Goal: Information Seeking & Learning: Check status

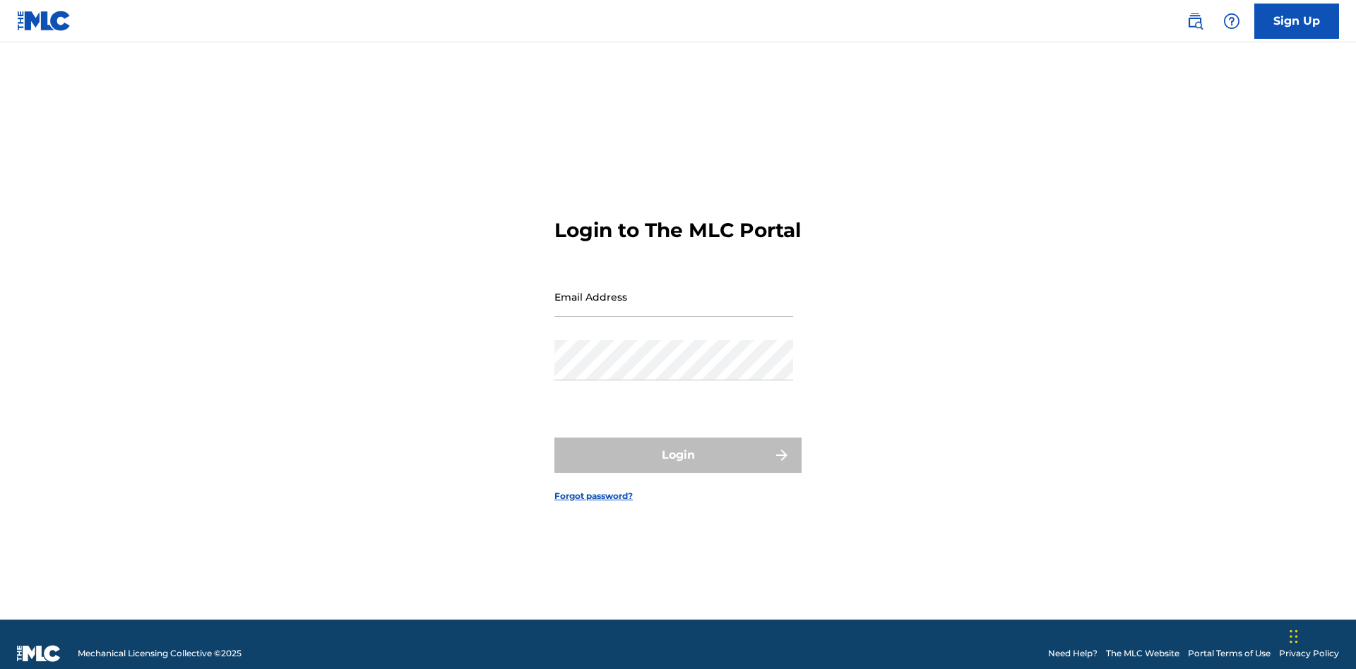
scroll to position [18, 0]
click at [674, 290] on input "Email Address" at bounding box center [673, 297] width 239 height 40
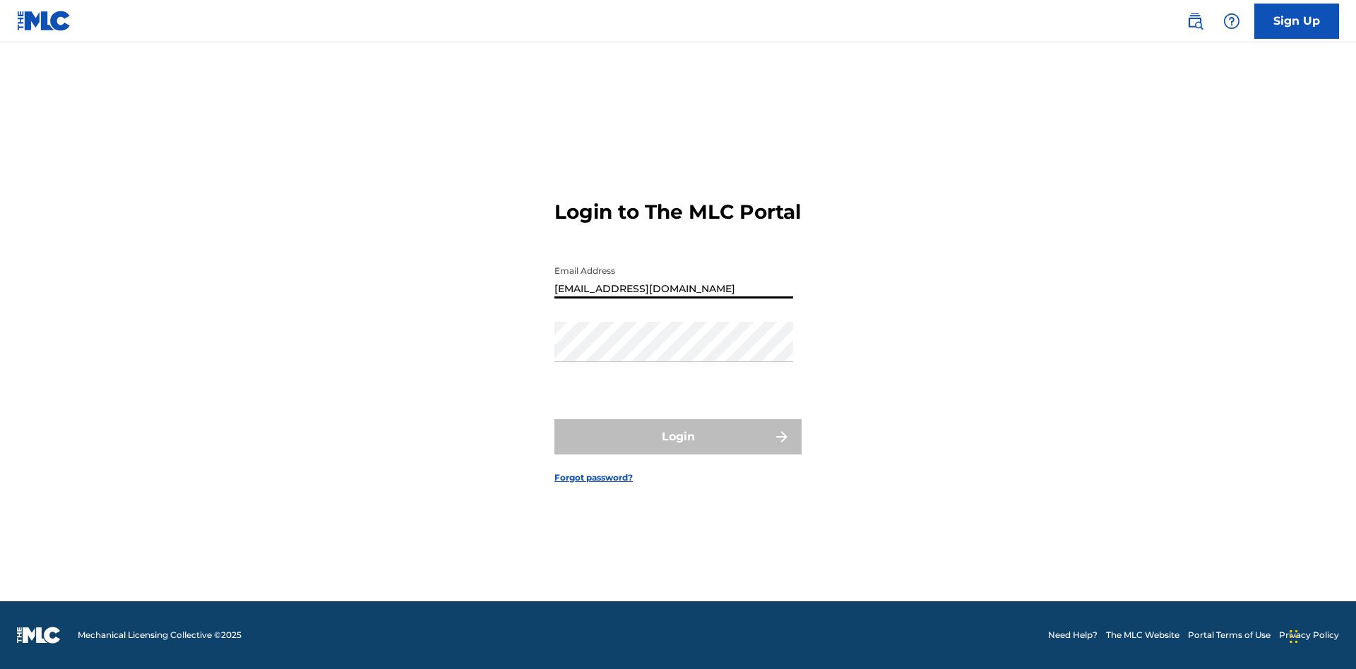
type input "[EMAIL_ADDRESS][DOMAIN_NAME]"
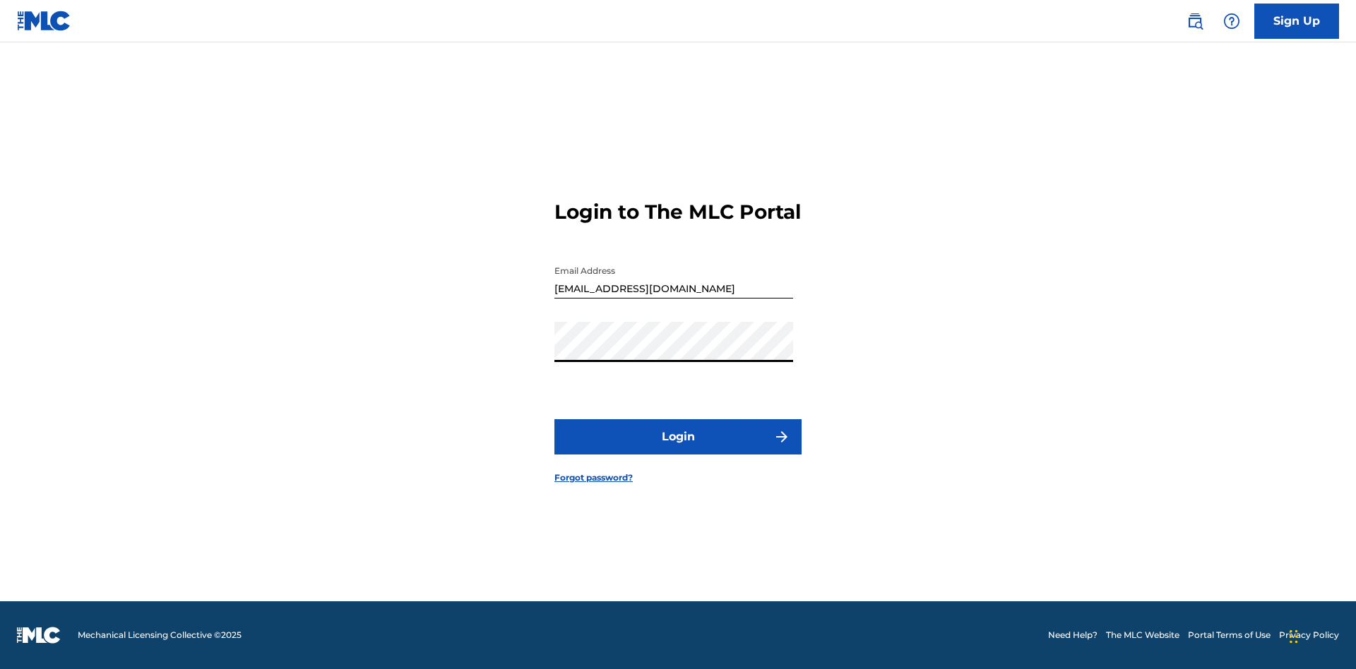
click at [678, 449] on button "Login" at bounding box center [677, 436] width 247 height 35
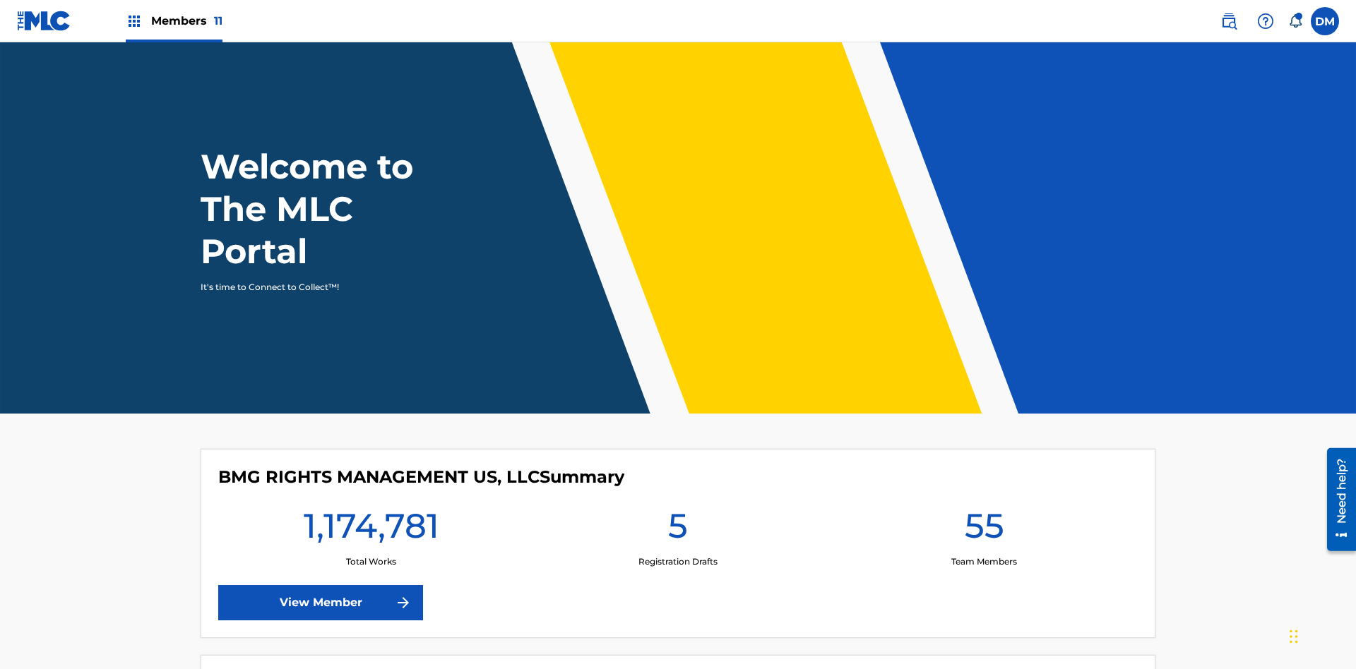
scroll to position [61, 0]
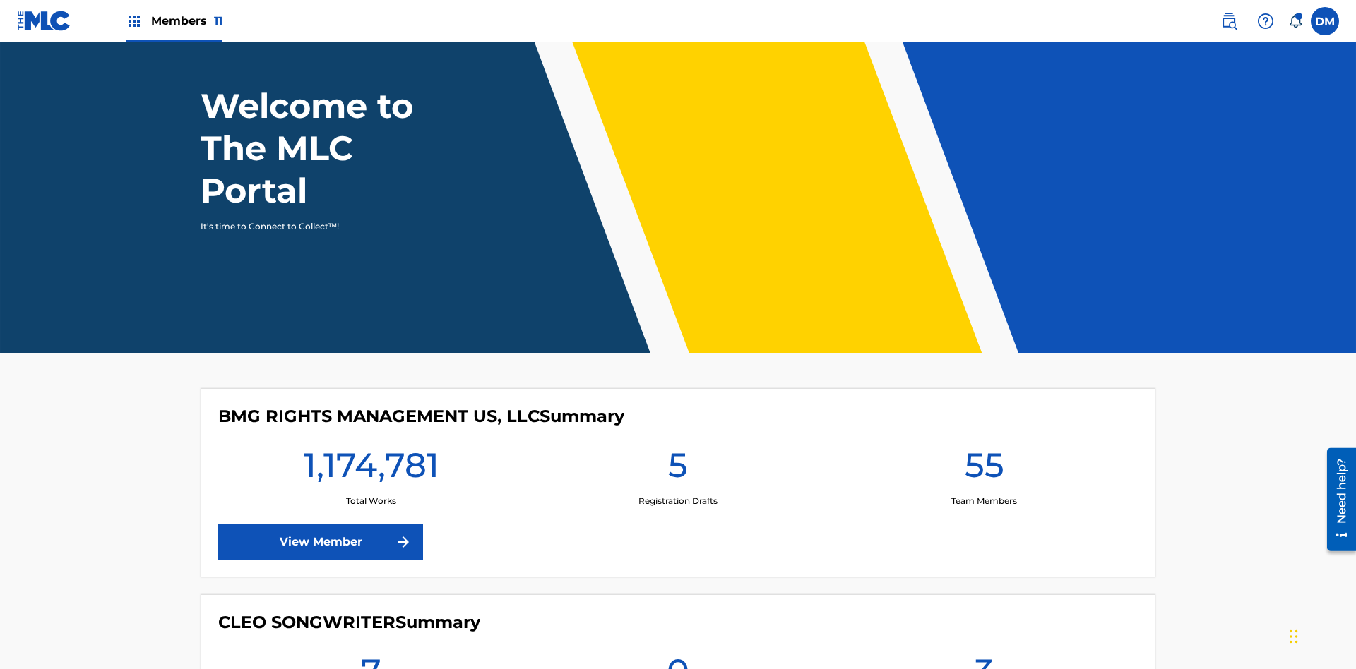
click at [174, 20] on span "Members 11" at bounding box center [186, 21] width 71 height 16
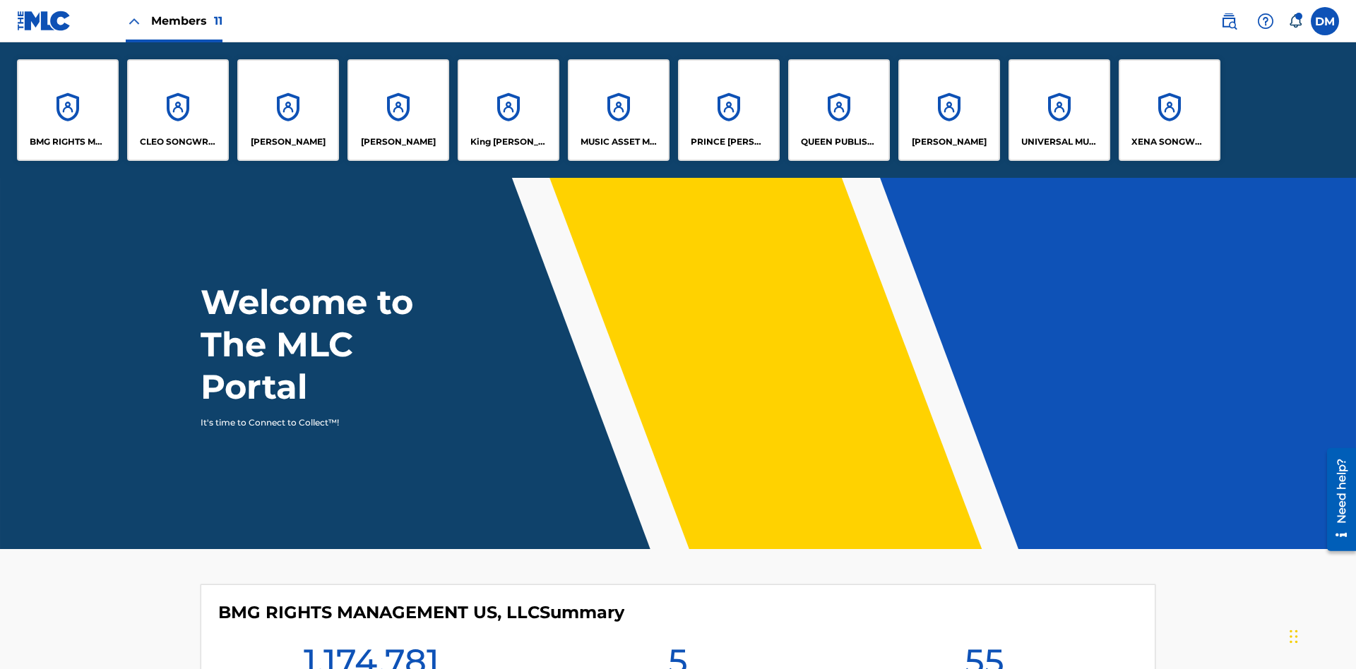
click at [1059, 142] on p "UNIVERSAL MUSIC PUB GROUP" at bounding box center [1059, 142] width 77 height 13
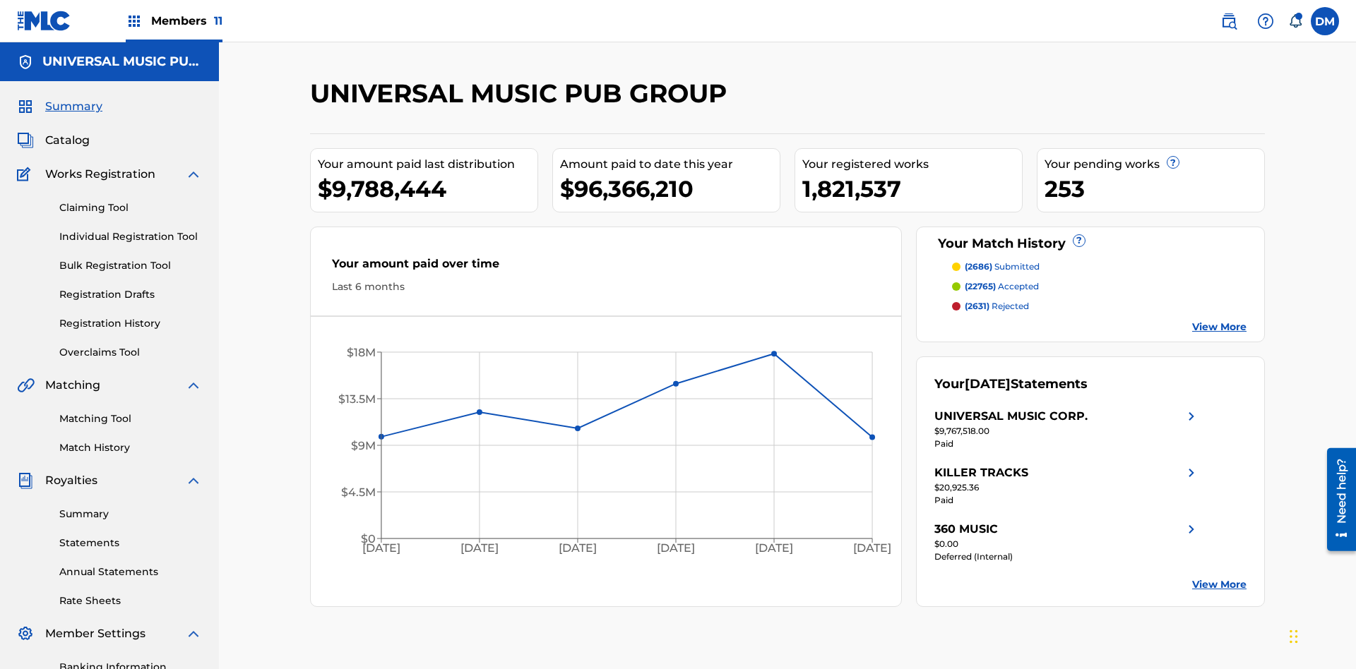
click at [131, 316] on link "Registration History" at bounding box center [130, 323] width 143 height 15
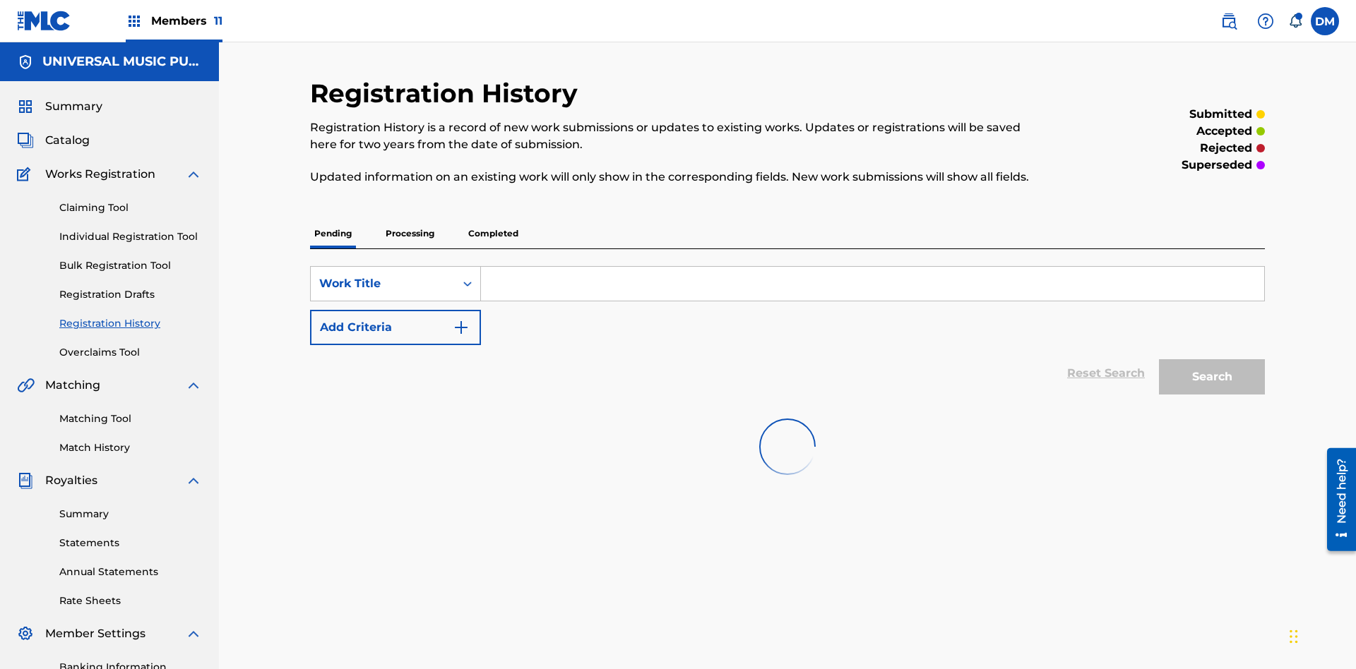
click at [493, 219] on p "Completed" at bounding box center [493, 234] width 59 height 30
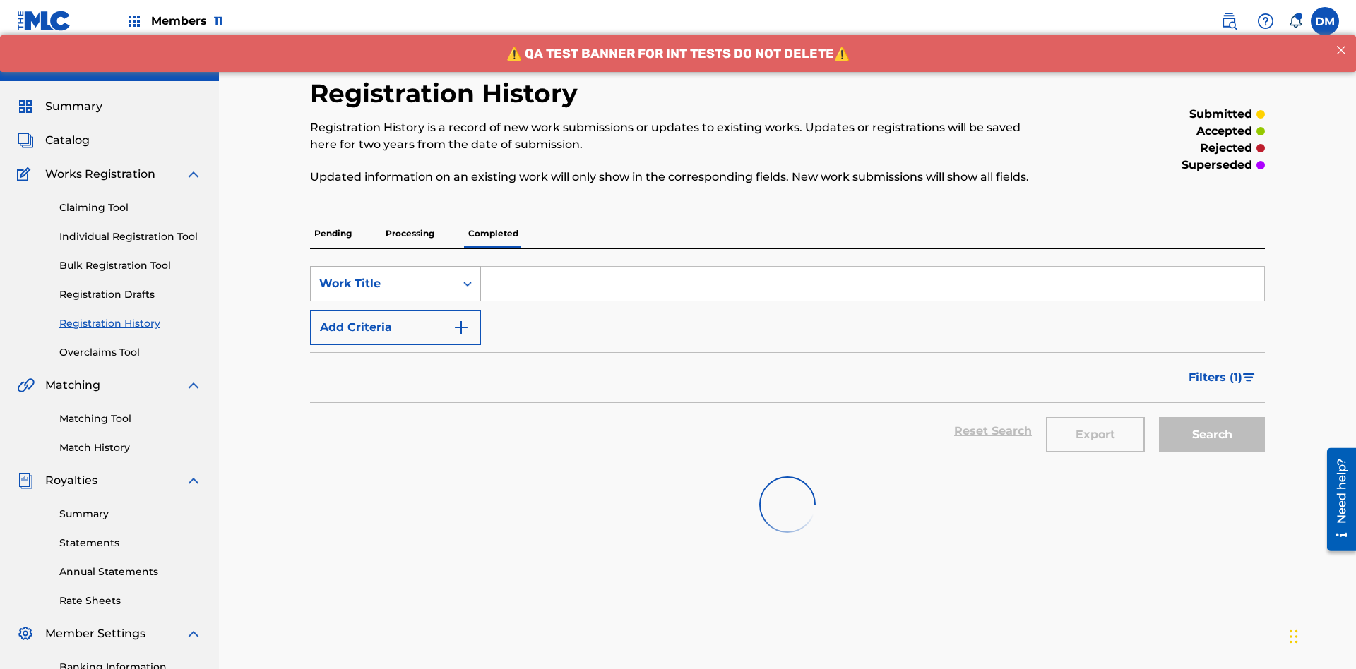
click at [383, 275] on div "Work Title" at bounding box center [382, 283] width 127 height 17
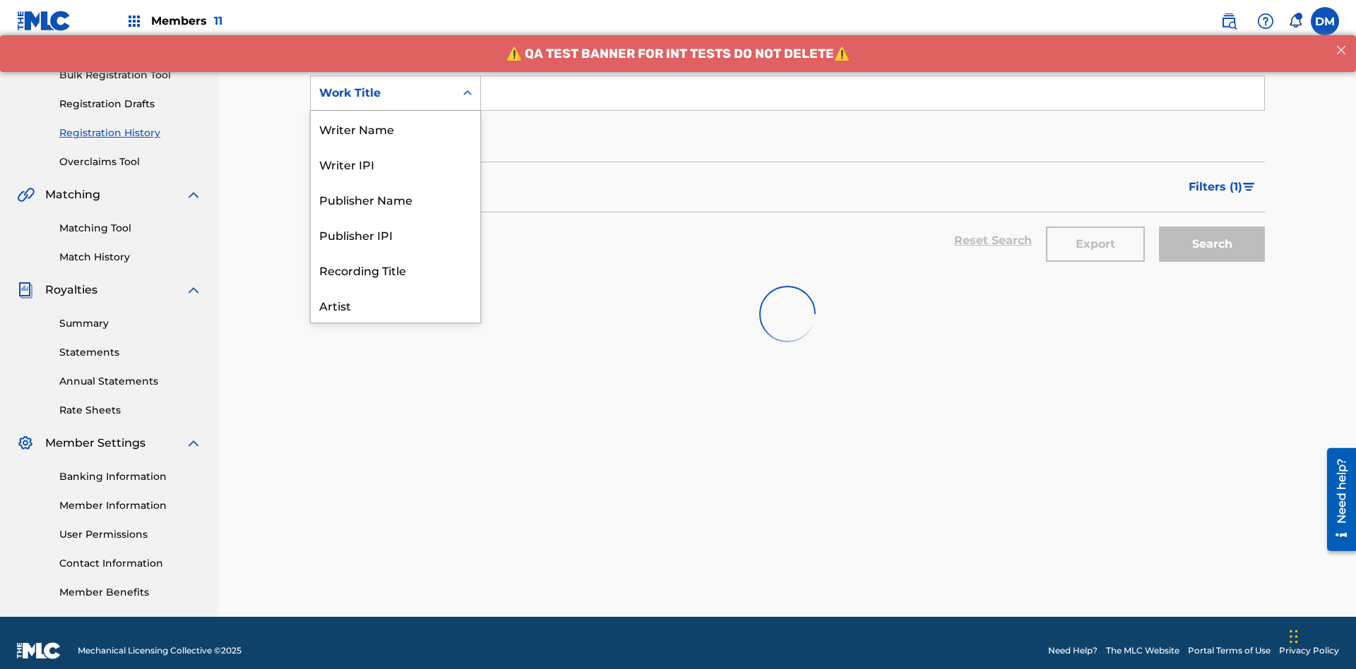
scroll to position [71, 0]
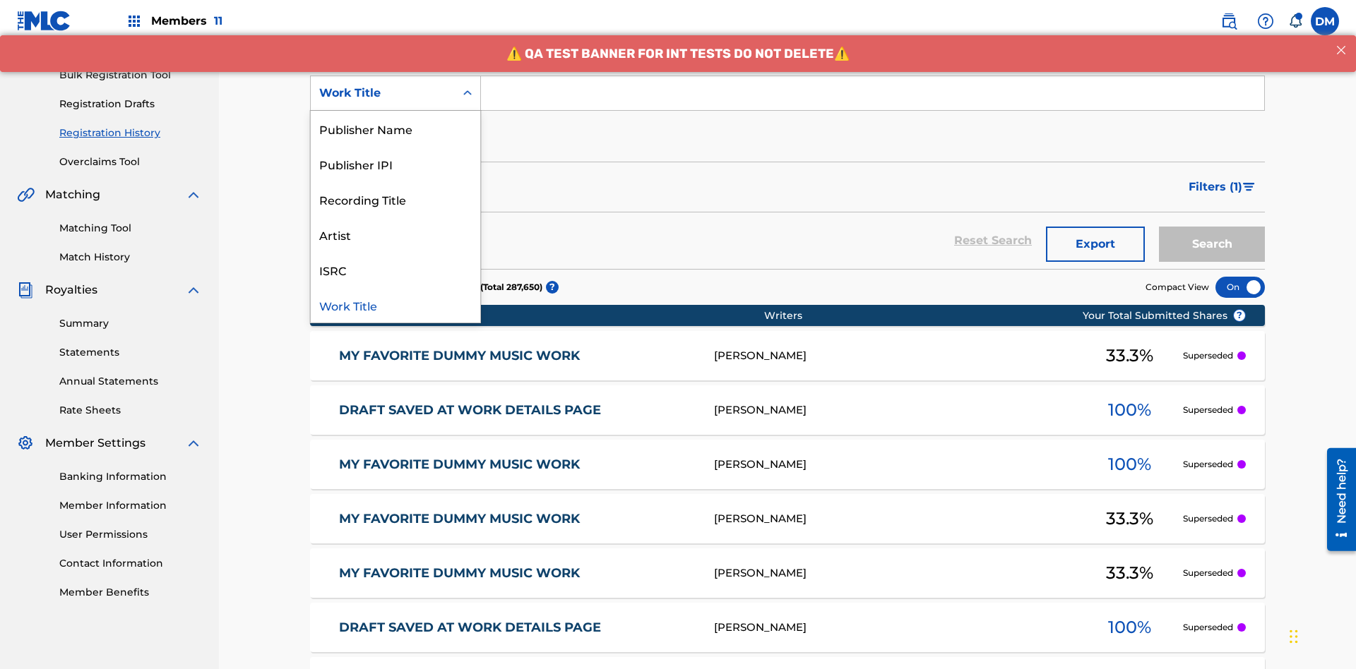
click at [395, 305] on div "Work Title" at bounding box center [395, 304] width 169 height 35
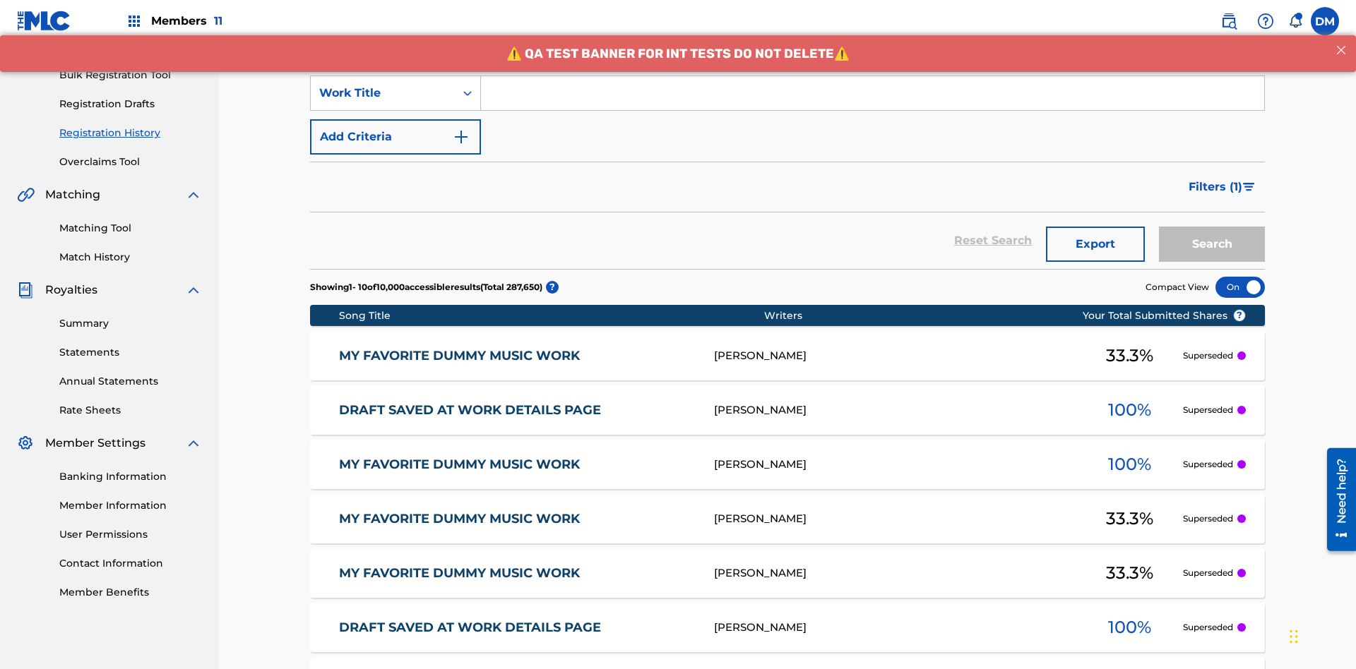
click at [395, 119] on button "Add Criteria" at bounding box center [395, 136] width 171 height 35
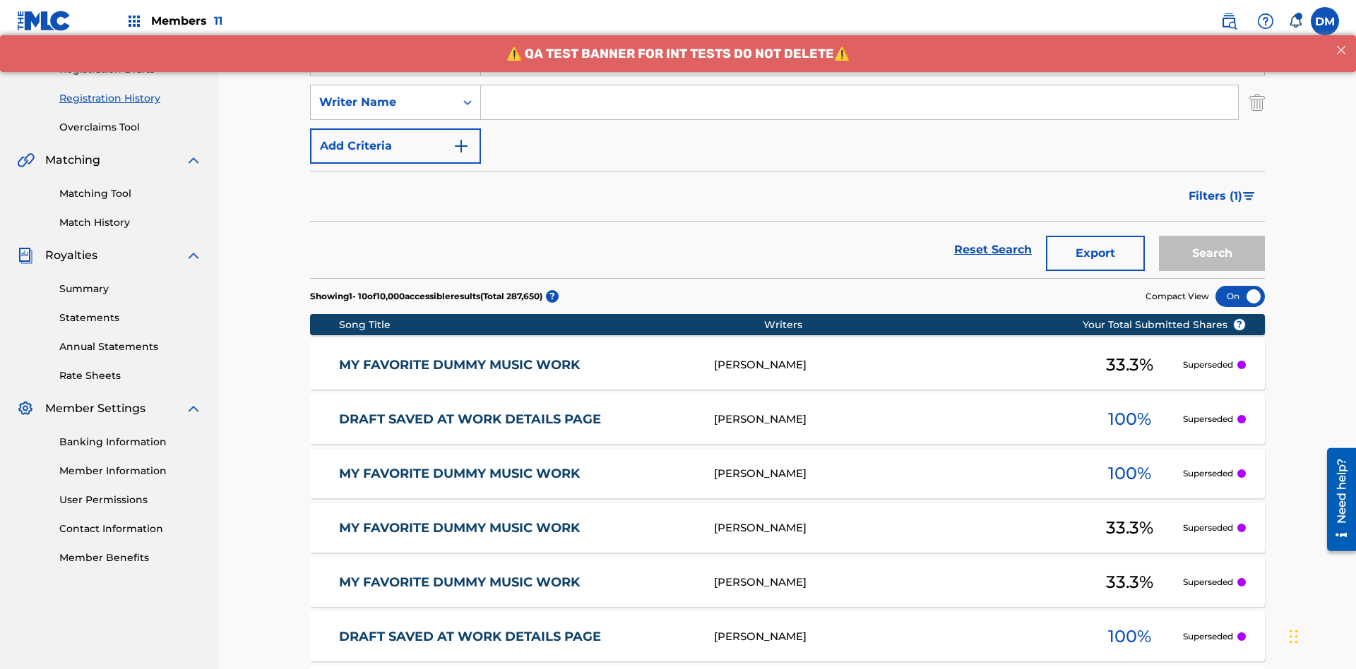
scroll to position [234, 0]
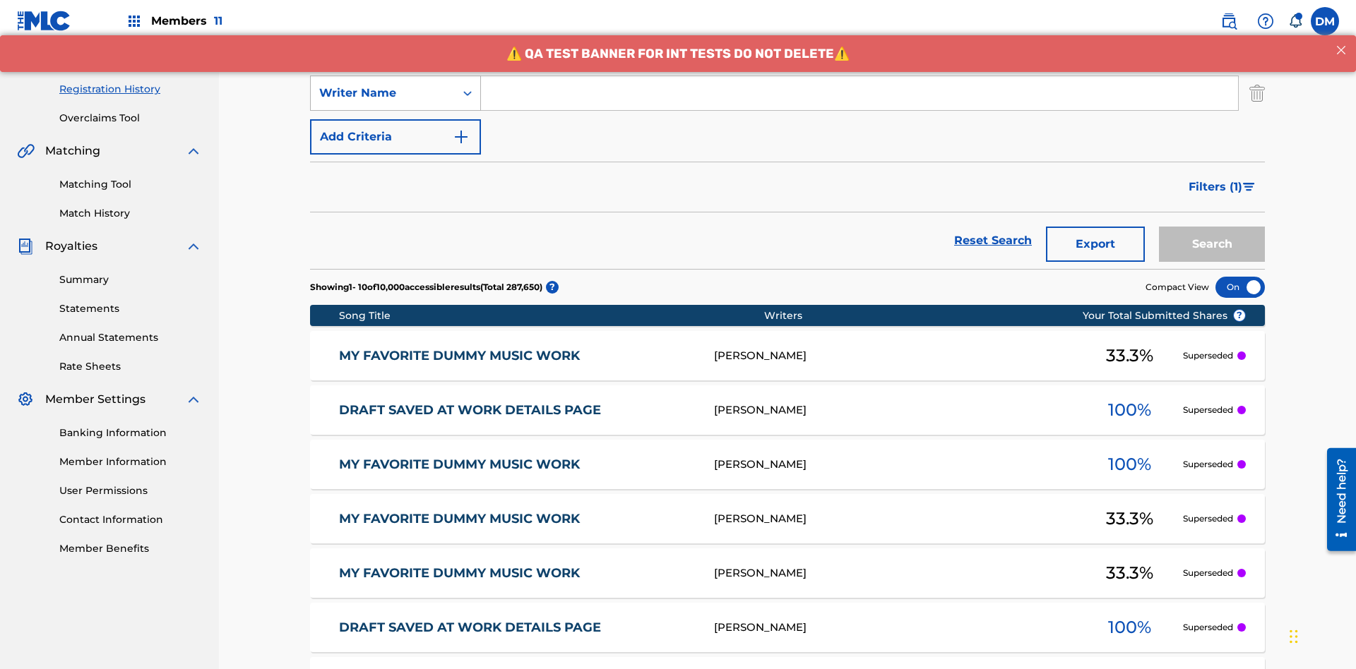
click at [383, 93] on div "Writer Name" at bounding box center [382, 93] width 127 height 17
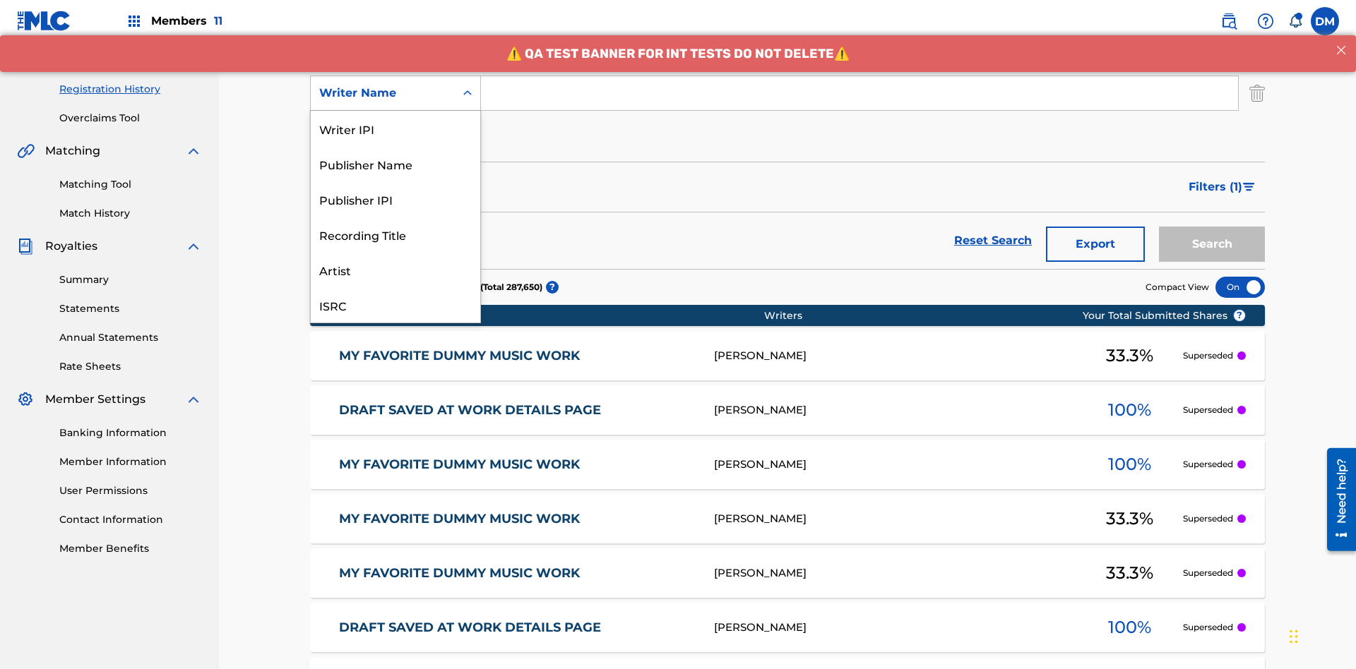
scroll to position [35, 0]
click at [395, 199] on div "Recording Title" at bounding box center [395, 198] width 169 height 35
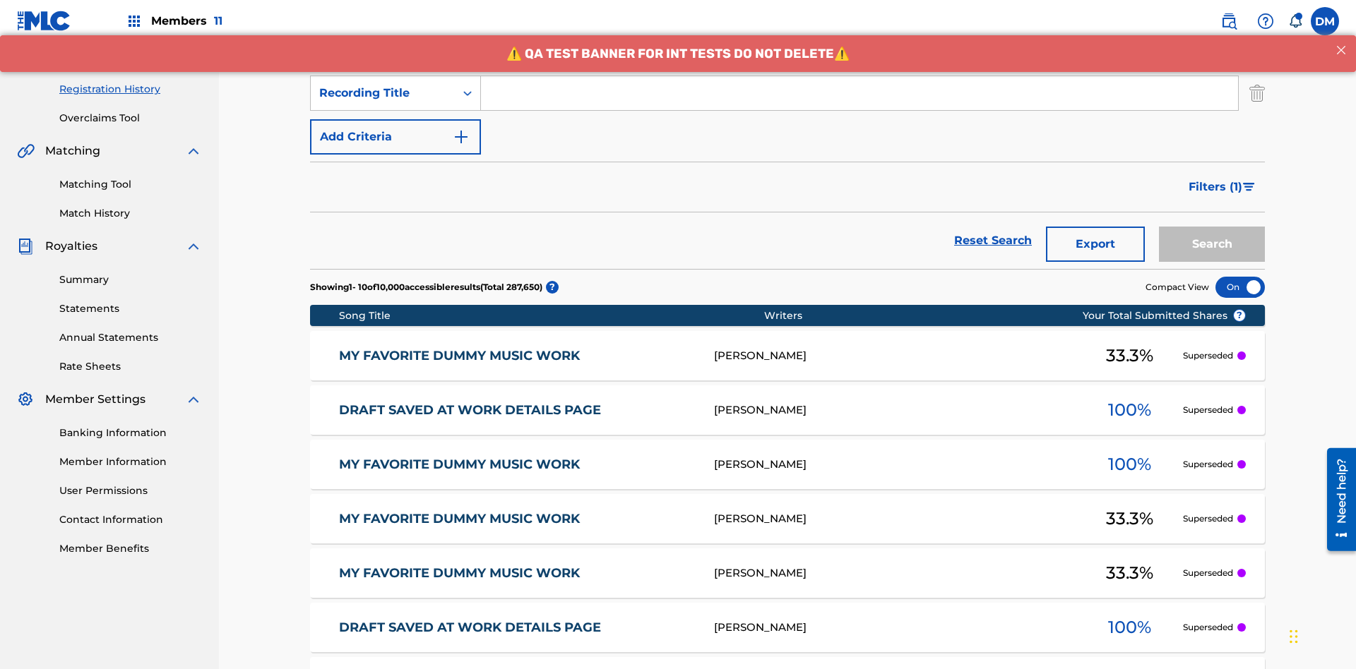
click at [395, 119] on button "Add Criteria" at bounding box center [395, 136] width 171 height 35
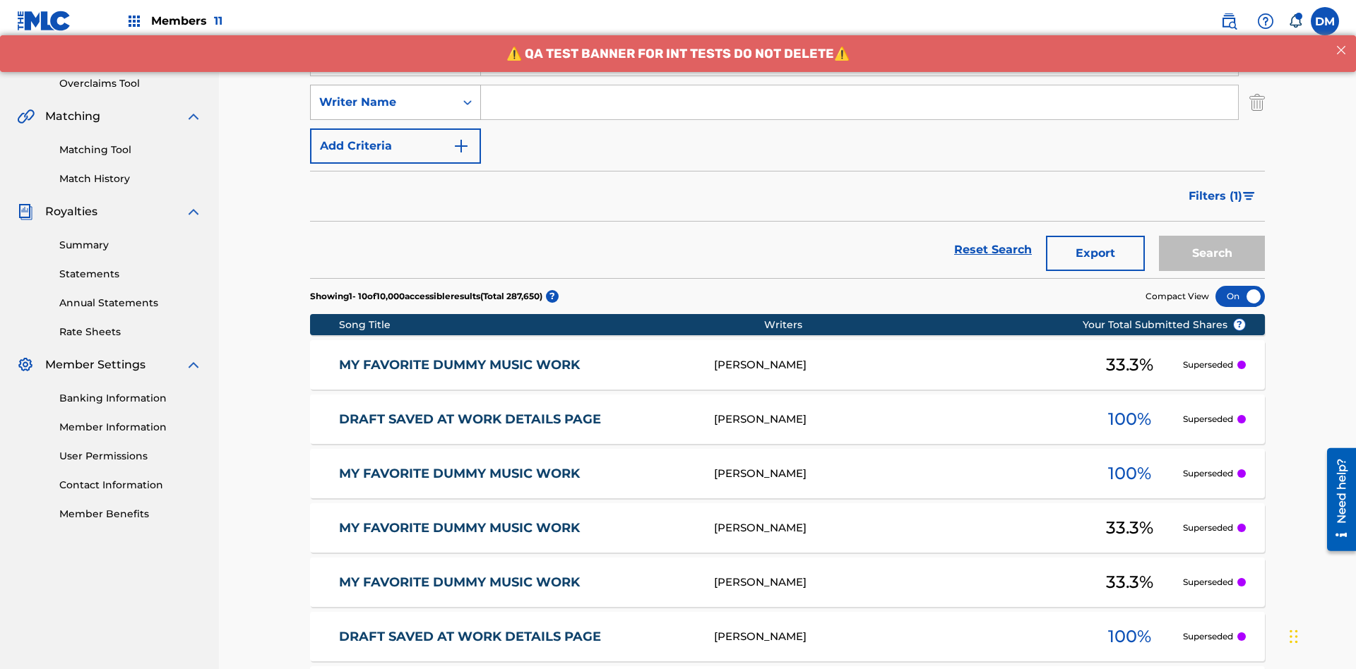
click at [383, 94] on div "Writer Name" at bounding box center [382, 102] width 127 height 17
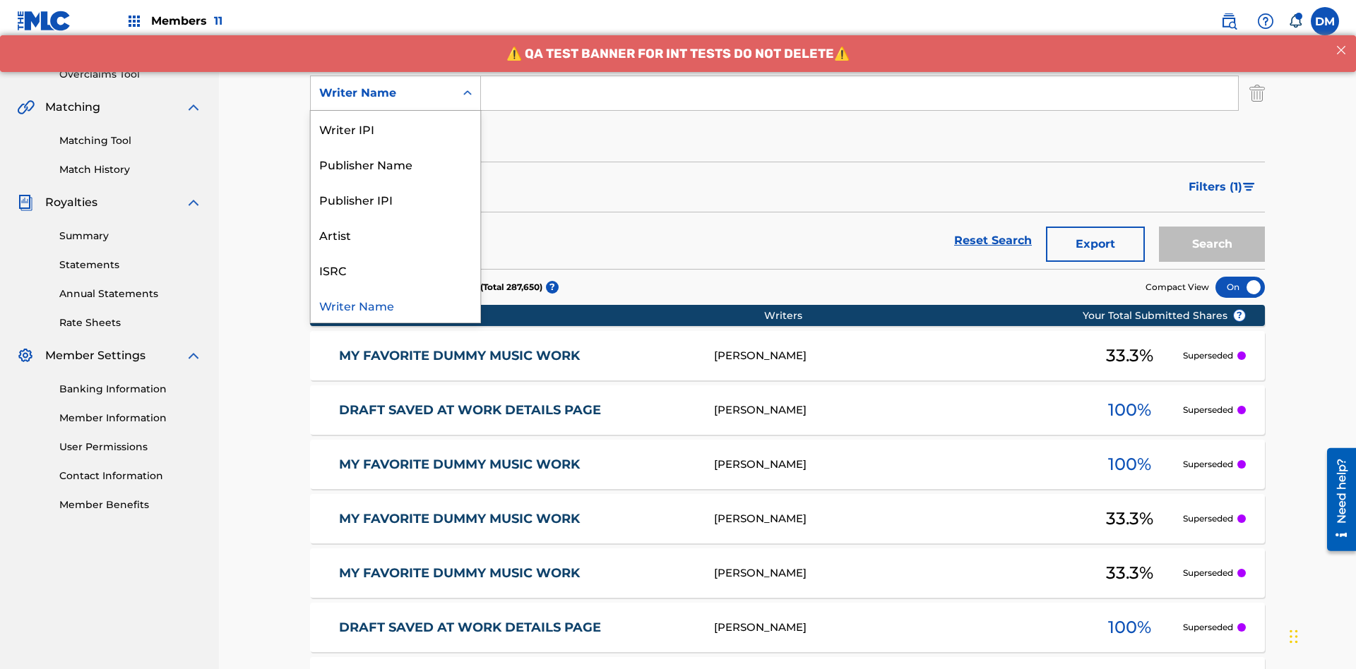
click at [395, 270] on div "ISRC" at bounding box center [395, 269] width 169 height 35
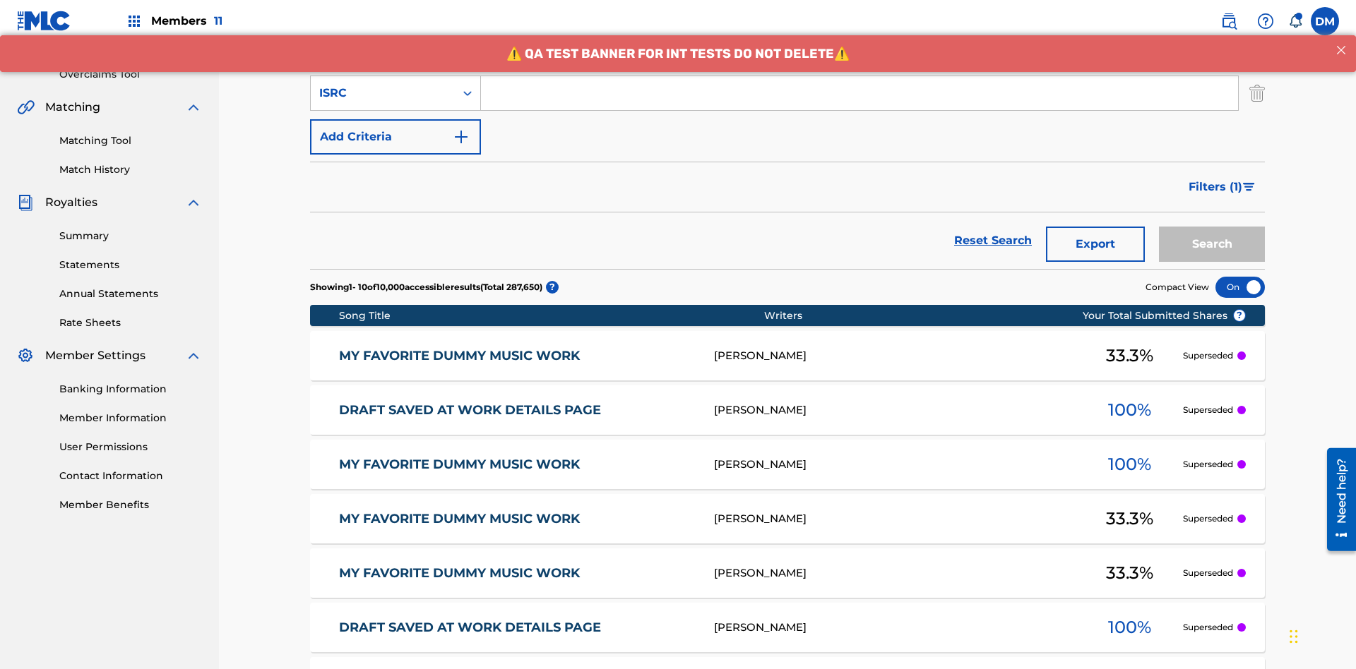
click at [395, 119] on button "Add Criteria" at bounding box center [395, 136] width 171 height 35
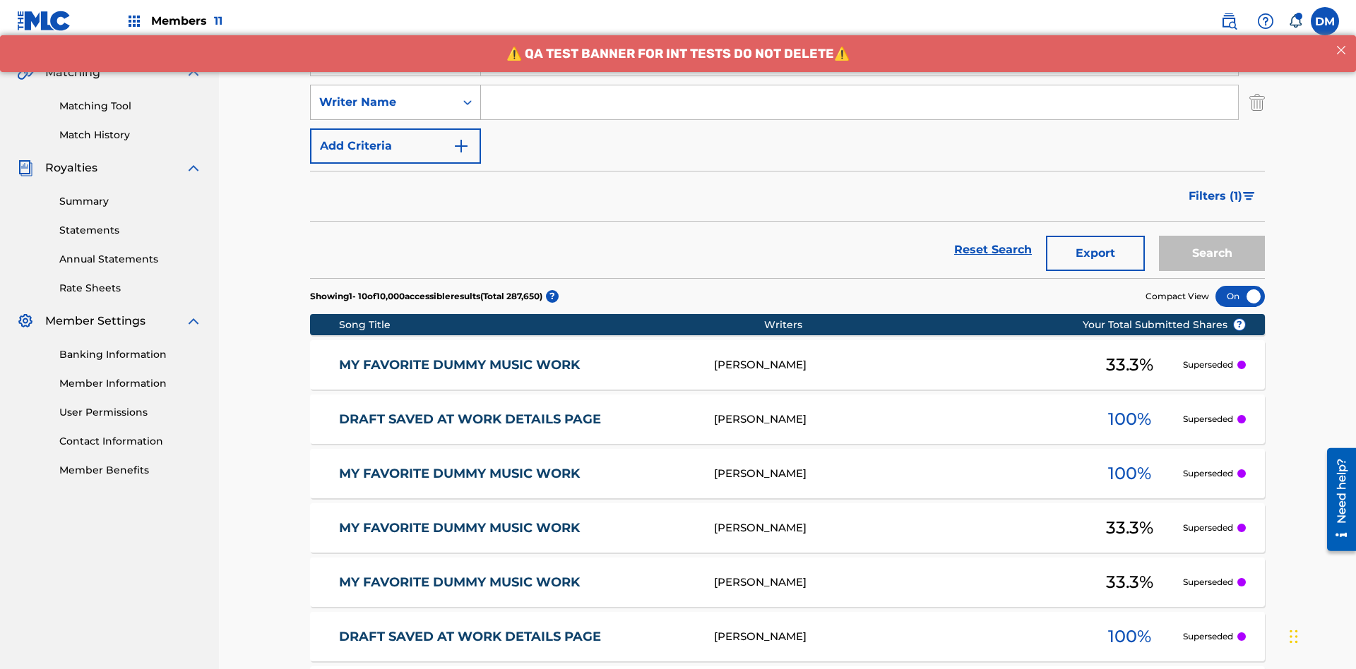
click at [383, 94] on div "Writer Name" at bounding box center [382, 102] width 127 height 17
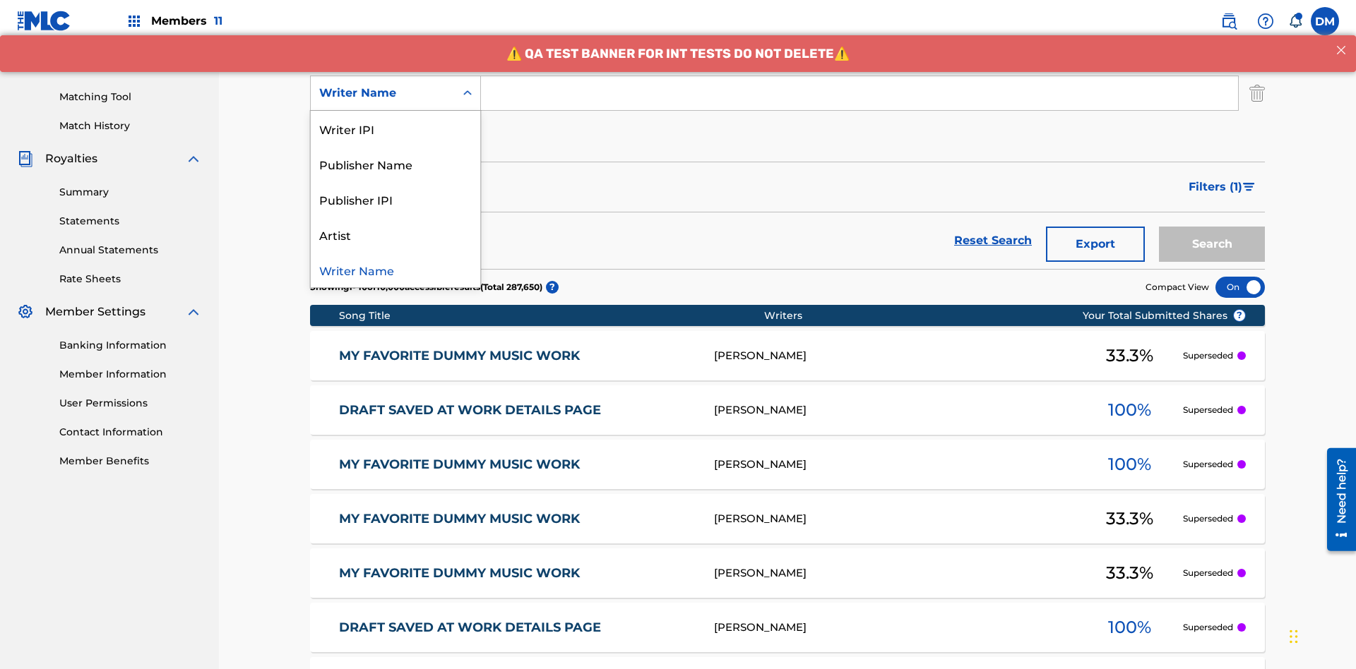
click at [395, 199] on div "Publisher IPI" at bounding box center [395, 198] width 169 height 35
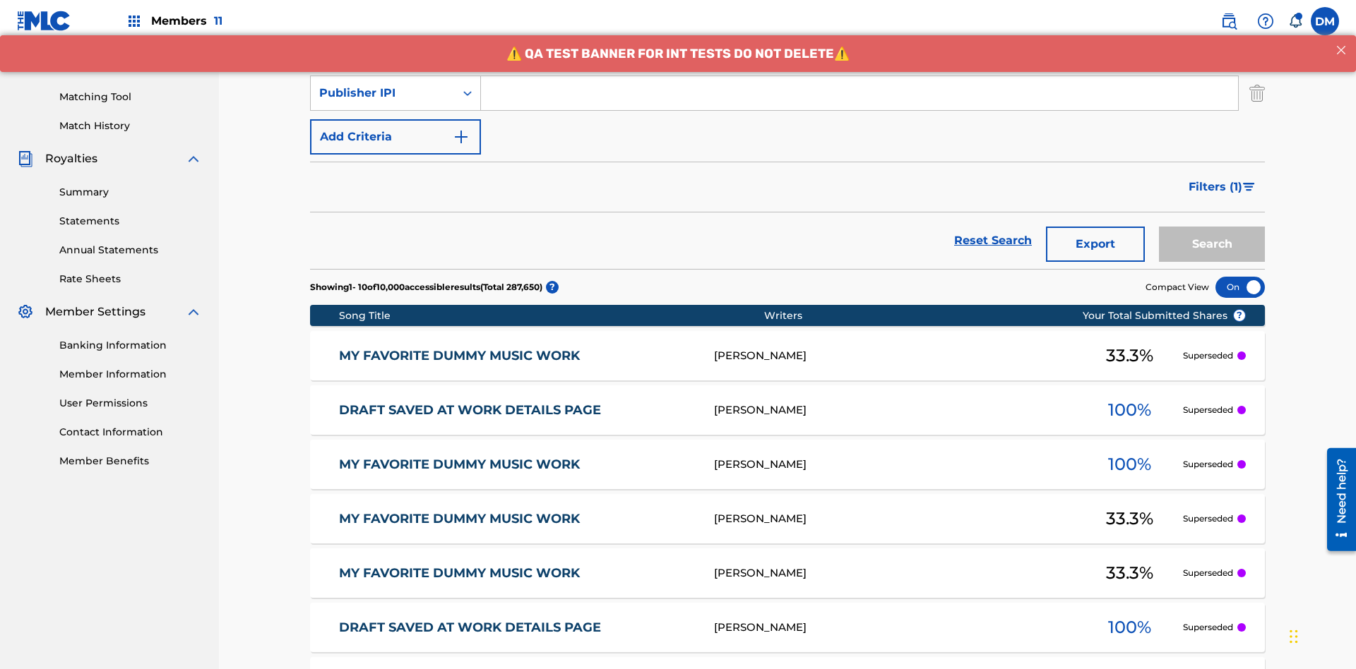
click at [395, 119] on button "Add Criteria" at bounding box center [395, 136] width 171 height 35
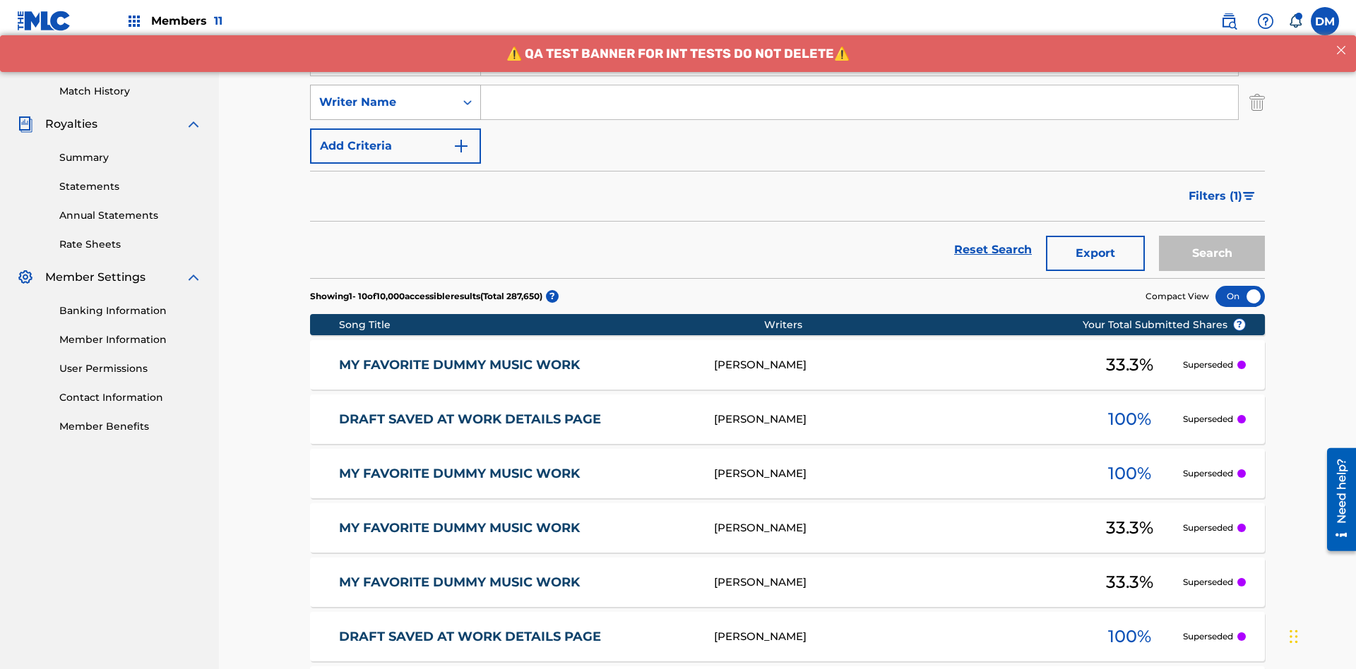
click at [383, 94] on div "Writer Name" at bounding box center [382, 102] width 127 height 17
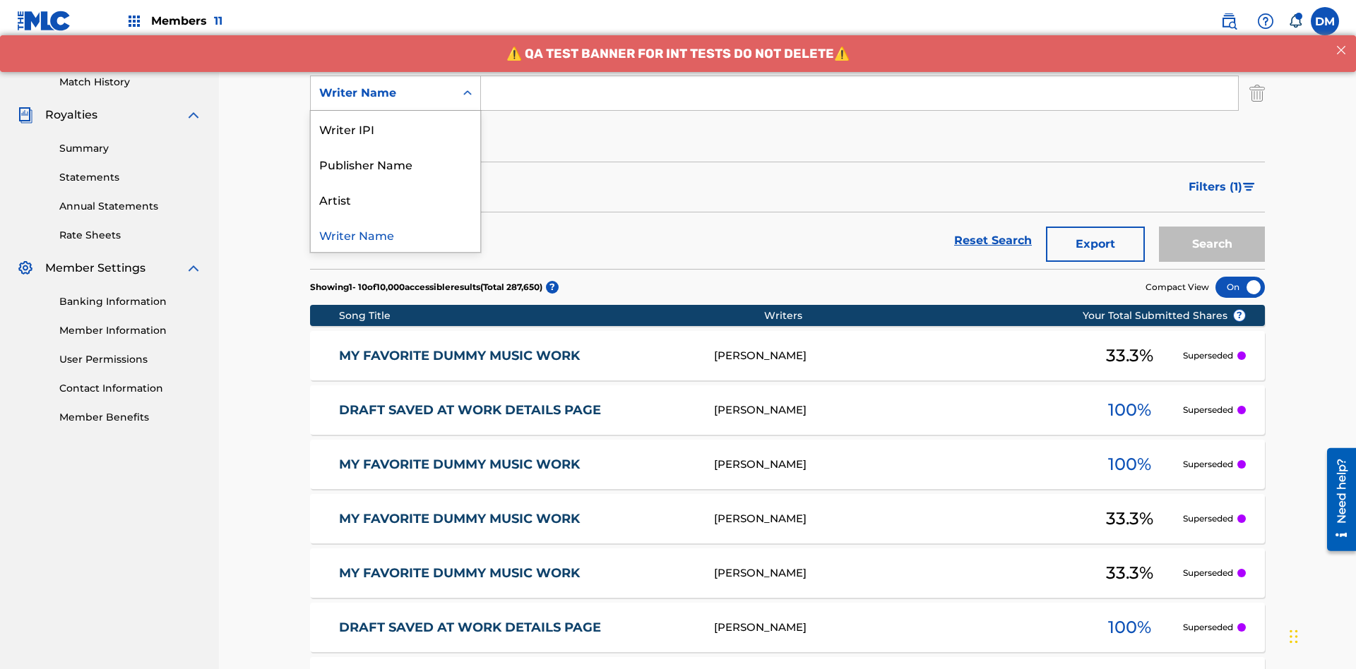
click at [395, 199] on div "Artist" at bounding box center [395, 198] width 169 height 35
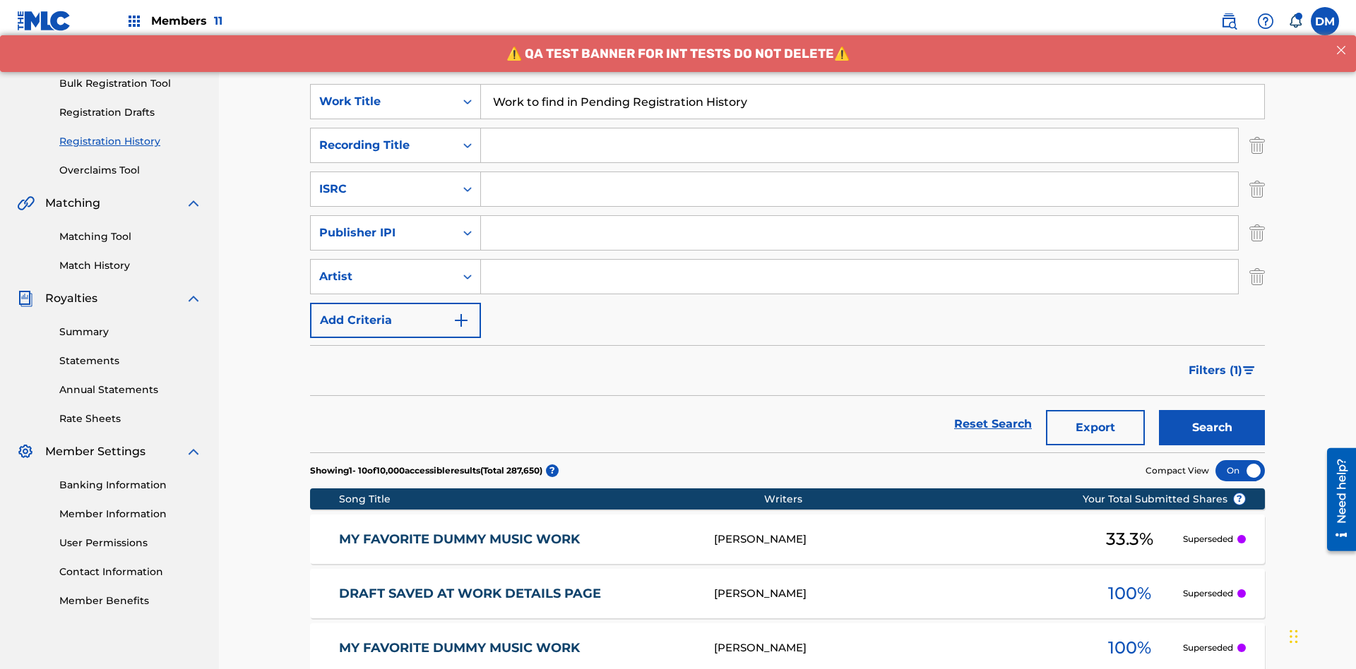
type input "Work to find in Pending Registration History"
click at [859, 129] on input "Search Form" at bounding box center [859, 146] width 757 height 34
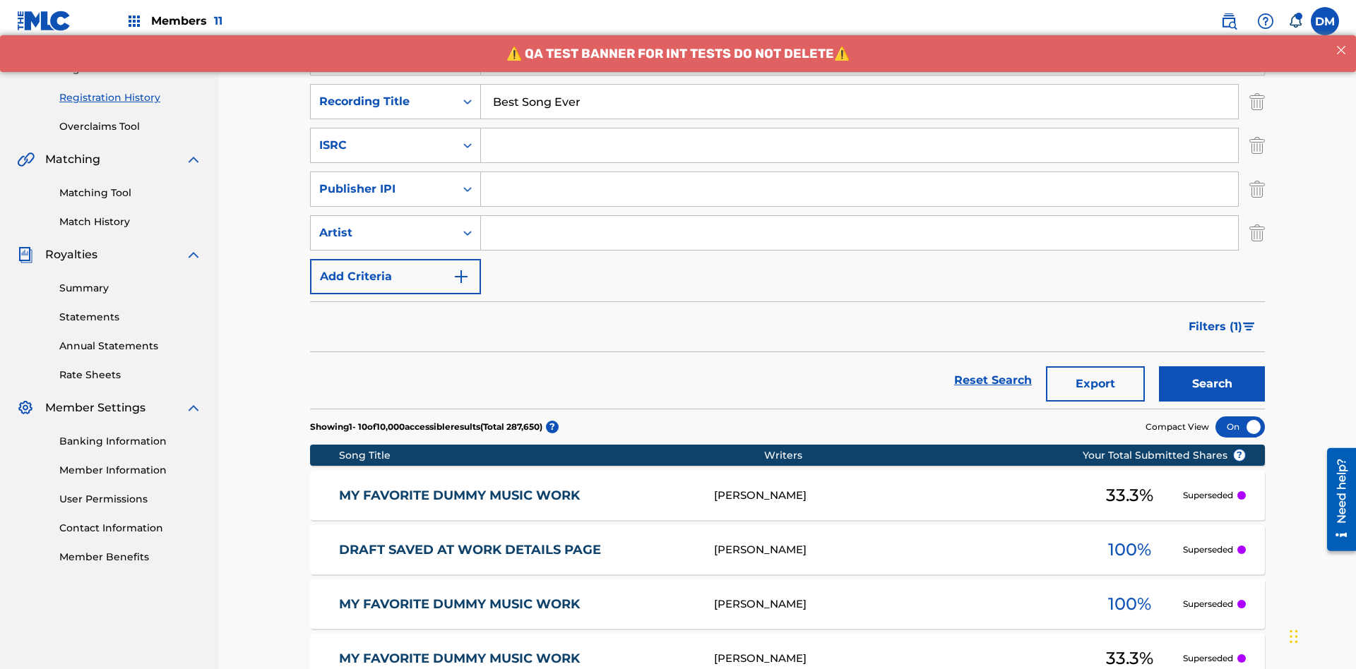
type input "Best Song Ever"
click at [859, 129] on input "Search Form" at bounding box center [859, 146] width 757 height 34
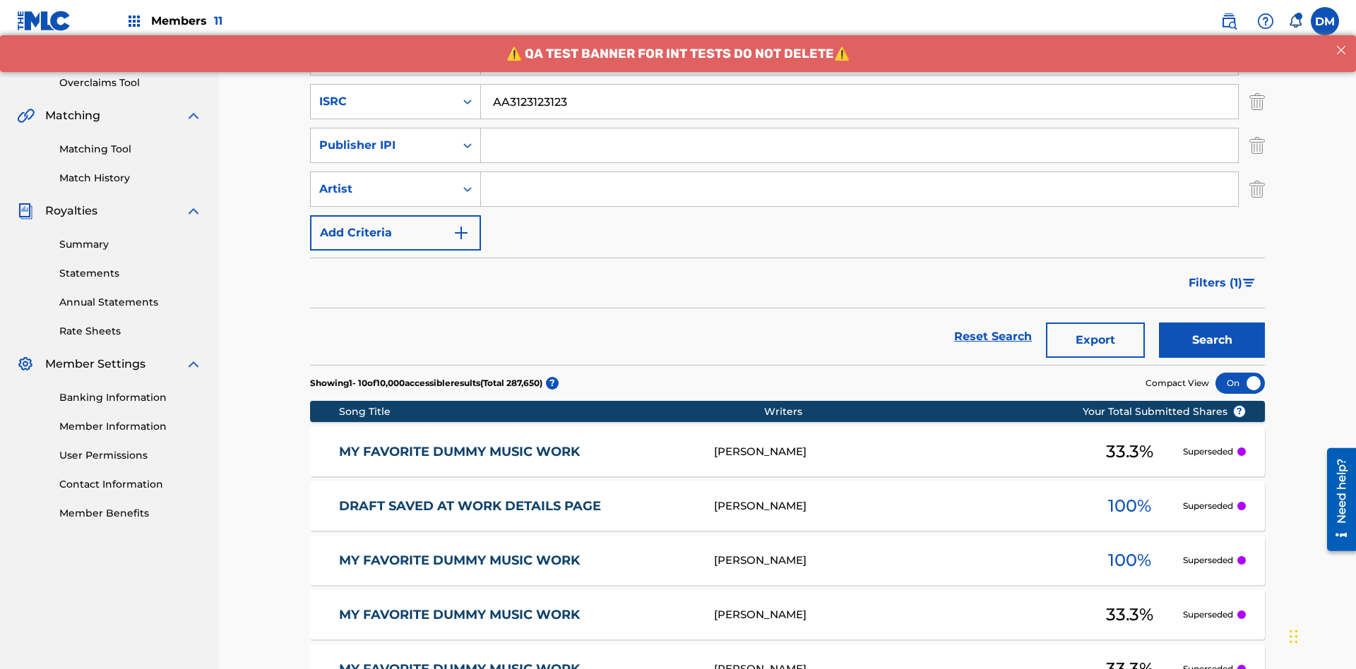
type input "AA3123123123"
click at [859, 129] on input "Search Form" at bounding box center [859, 146] width 757 height 34
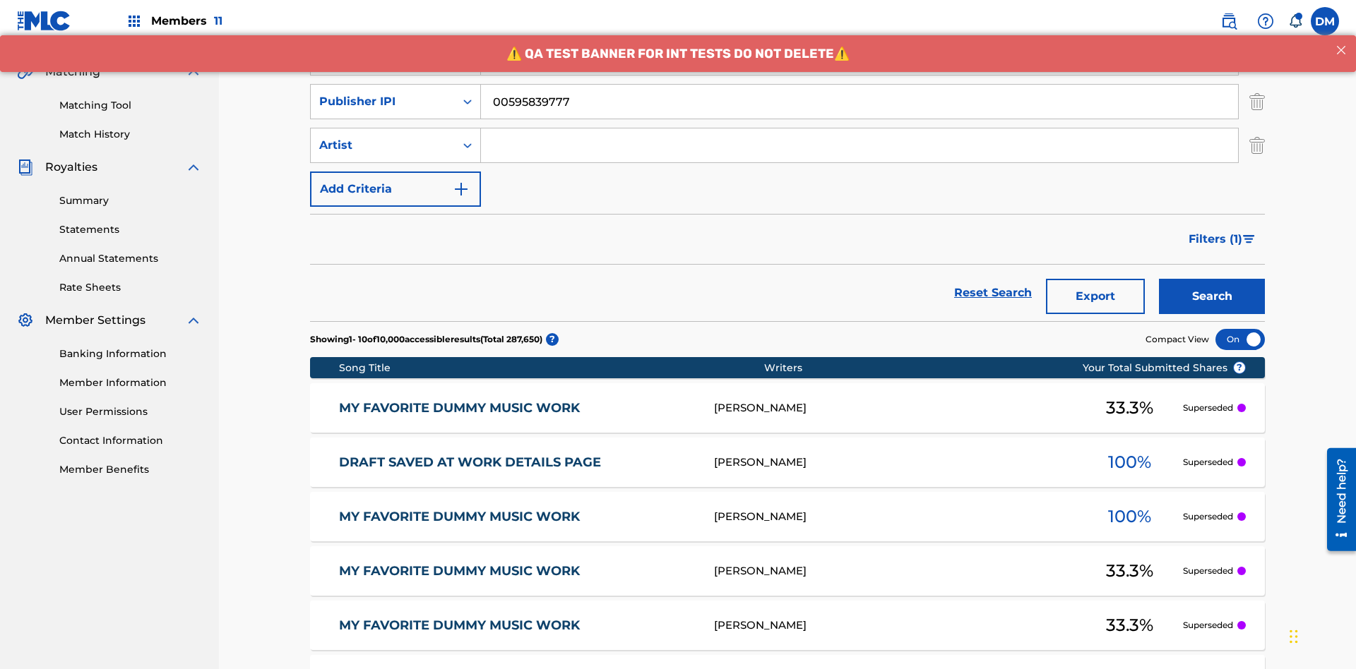
type input "00595839777"
click at [859, 129] on input "Search Form" at bounding box center [859, 146] width 757 height 34
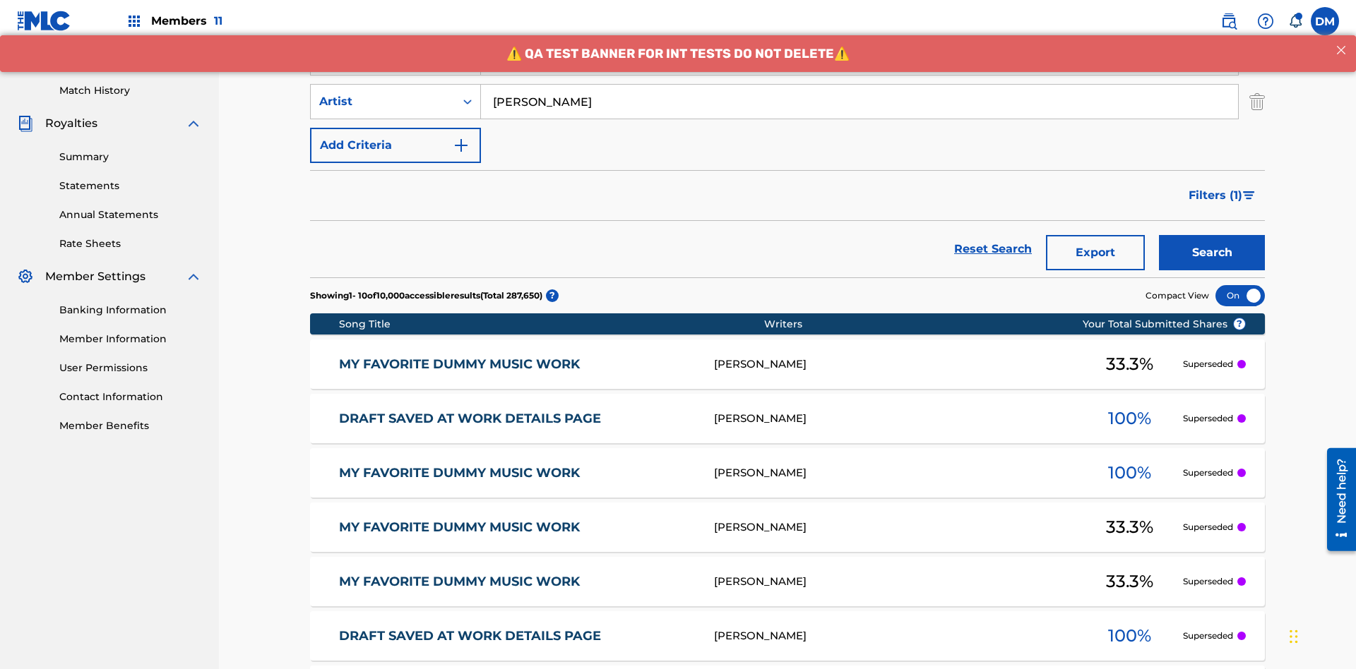
type input "Joe Lewis"
click at [1212, 235] on button "Search" at bounding box center [1212, 252] width 106 height 35
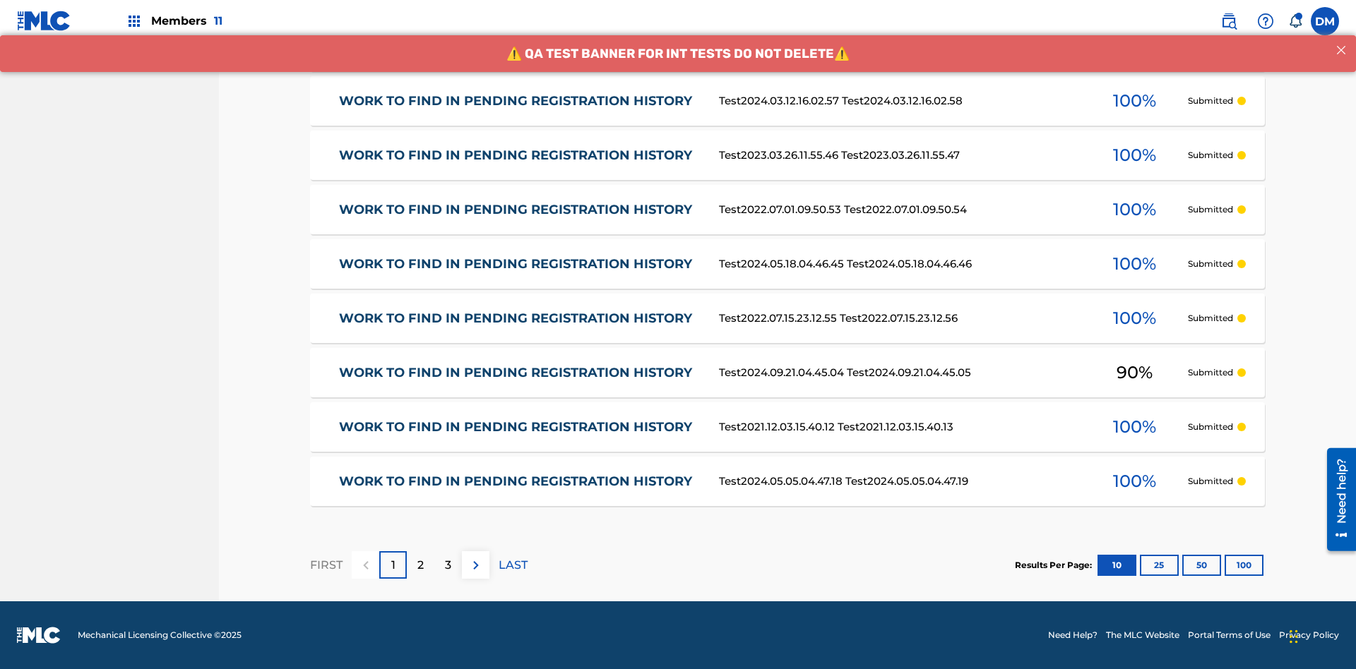
click at [1225, 565] on button "100" at bounding box center [1244, 565] width 39 height 21
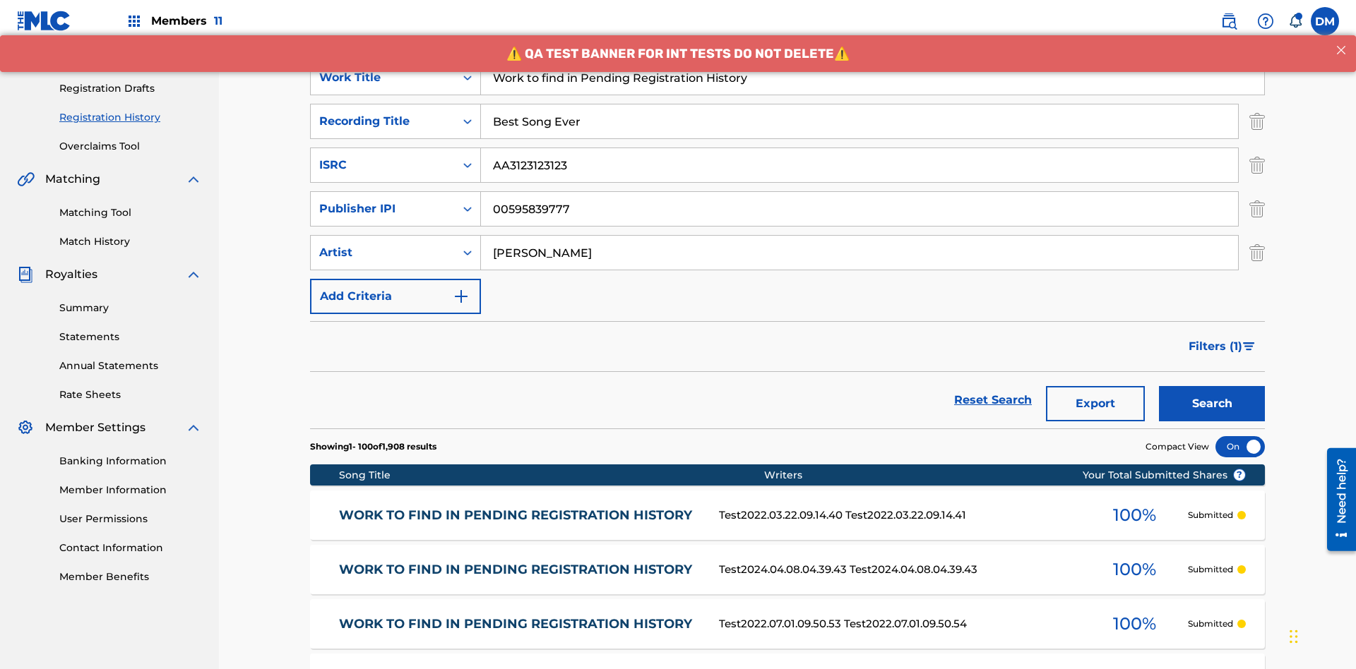
scroll to position [558, 0]
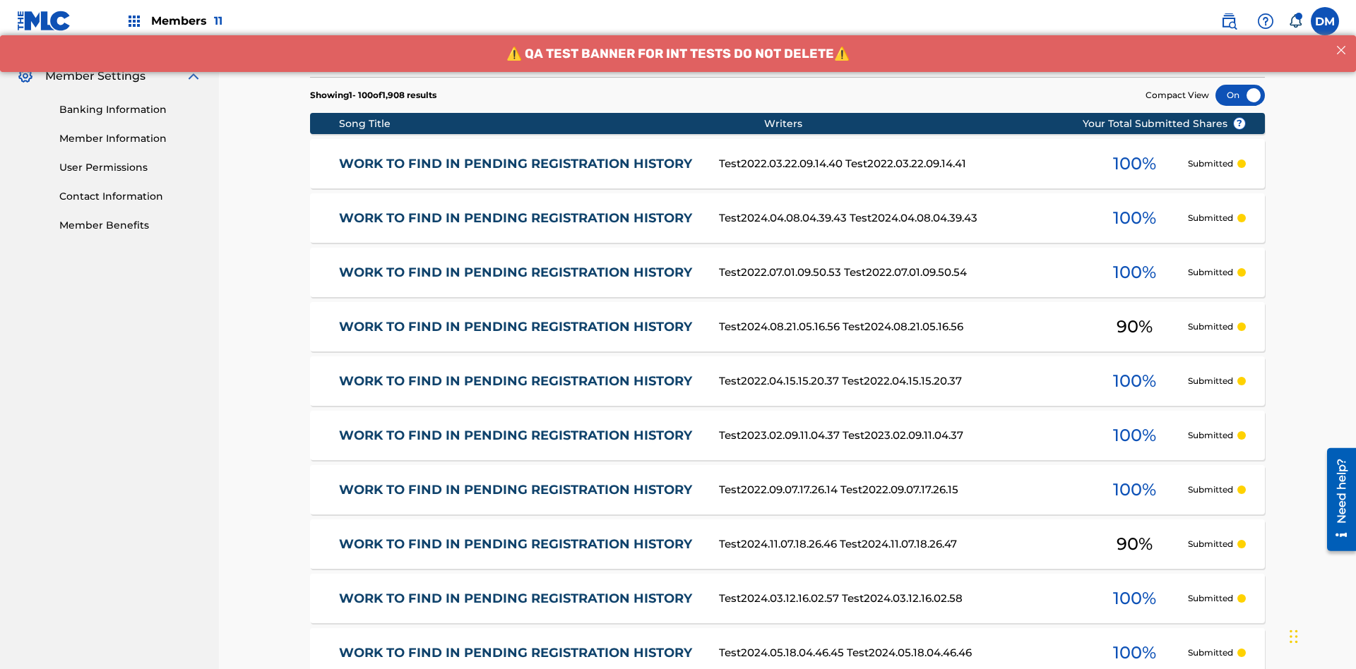
click at [1240, 95] on div at bounding box center [1239, 95] width 49 height 21
